Goal: Navigation & Orientation: Go to known website

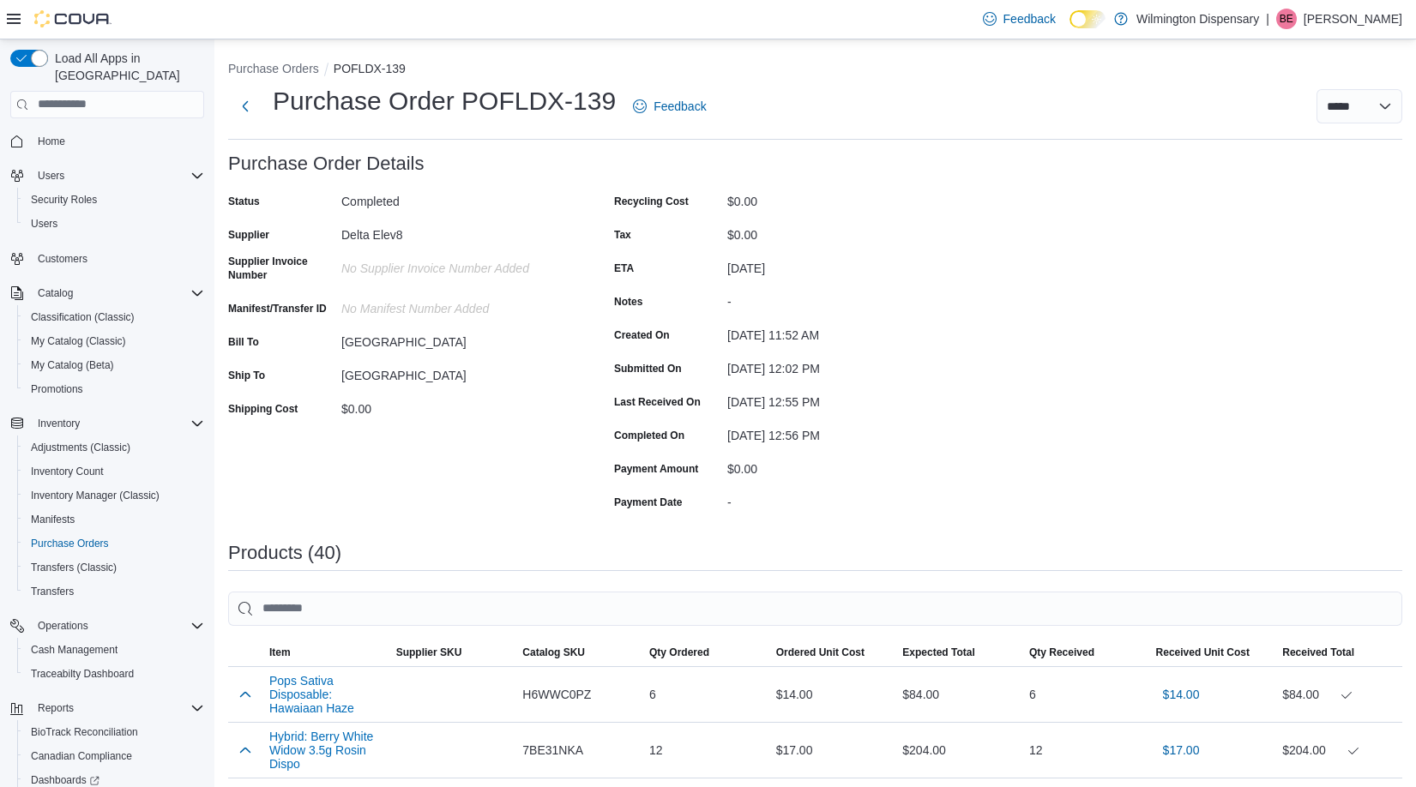
click at [85, 134] on span "Home" at bounding box center [117, 140] width 173 height 21
